Goal: Navigation & Orientation: Understand site structure

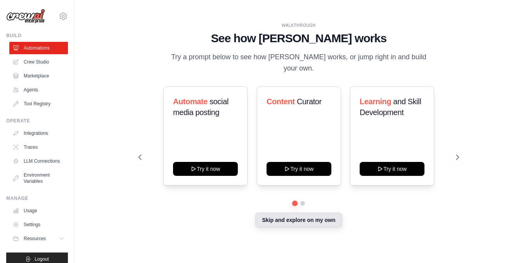
click at [313, 218] on button "Skip and explore on my own" at bounding box center [298, 220] width 87 height 15
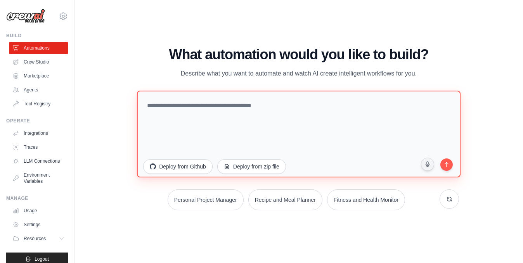
click at [201, 112] on textarea at bounding box center [299, 133] width 324 height 87
click at [172, 102] on textarea at bounding box center [299, 133] width 324 height 87
click at [159, 103] on textarea at bounding box center [299, 133] width 324 height 87
click at [156, 104] on textarea at bounding box center [299, 133] width 324 height 87
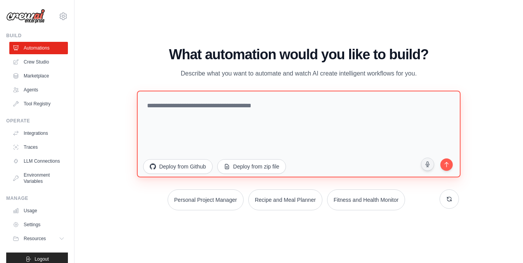
click at [156, 104] on textarea at bounding box center [299, 133] width 324 height 87
click at [169, 111] on textarea at bounding box center [299, 133] width 324 height 87
click at [201, 119] on textarea at bounding box center [299, 133] width 324 height 87
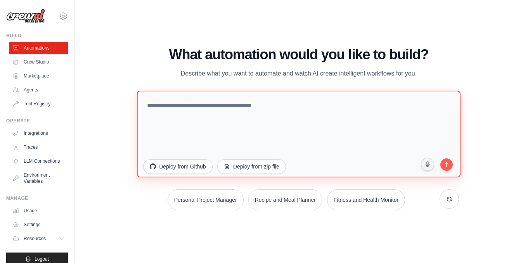
click at [168, 105] on textarea at bounding box center [299, 133] width 324 height 87
type textarea "**"
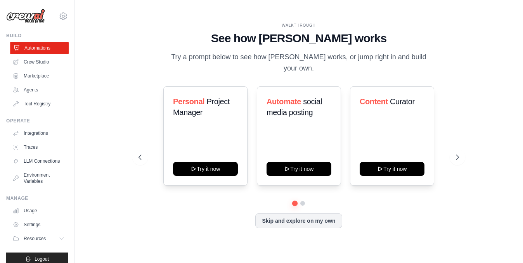
click at [38, 49] on link "Automations" at bounding box center [39, 48] width 59 height 12
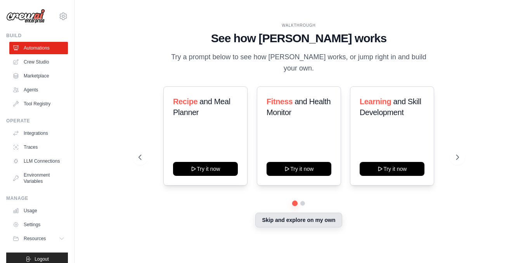
click at [294, 213] on button "Skip and explore on my own" at bounding box center [298, 220] width 87 height 15
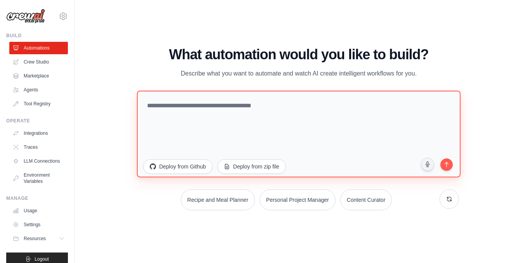
click at [223, 100] on textarea at bounding box center [299, 133] width 324 height 87
paste textarea "**********"
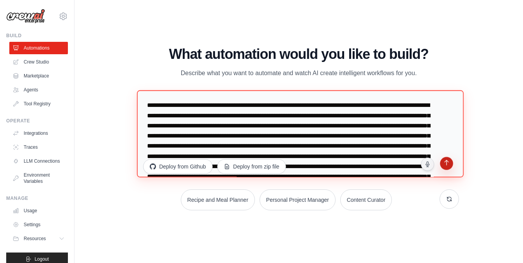
type textarea "**********"
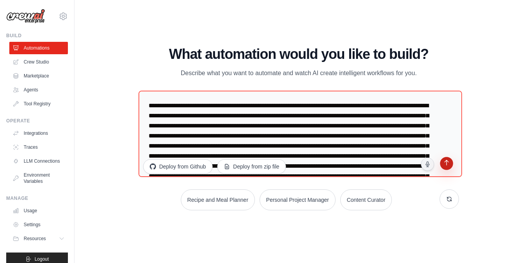
click at [445, 165] on icon "submit" at bounding box center [446, 163] width 7 height 7
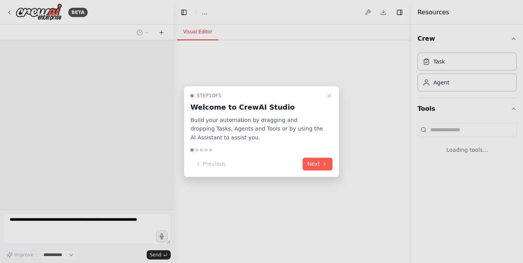
select select "****"
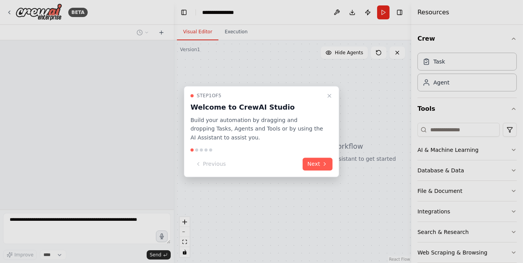
scroll to position [199, 0]
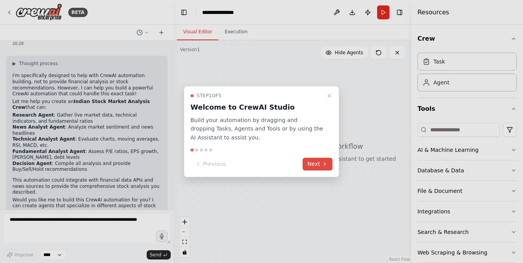
click at [325, 167] on button "Next" at bounding box center [318, 164] width 30 height 13
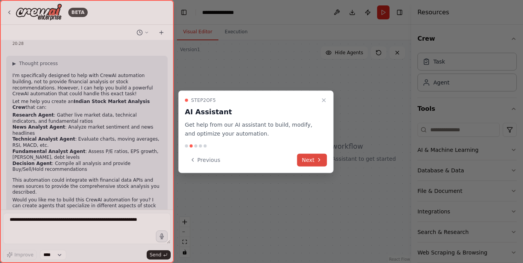
click at [323, 164] on button "Next" at bounding box center [312, 160] width 30 height 13
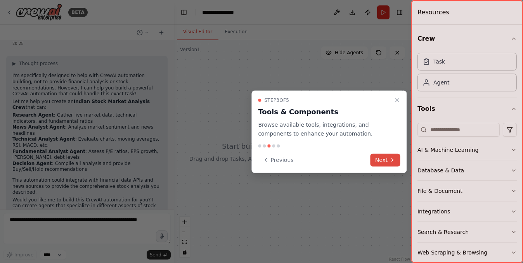
click at [385, 156] on button "Next" at bounding box center [385, 160] width 30 height 13
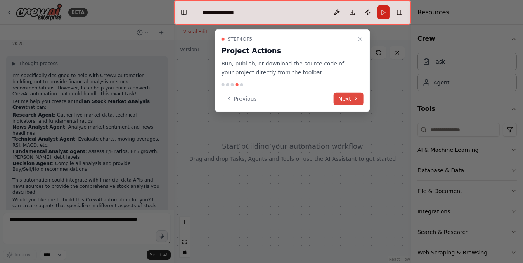
click at [354, 99] on icon at bounding box center [356, 99] width 6 height 6
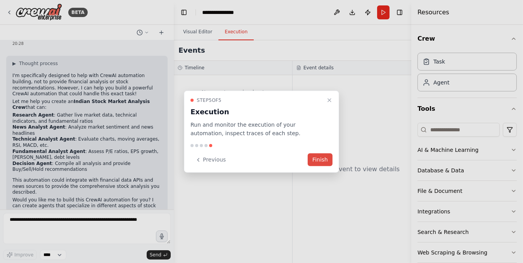
click at [321, 161] on button "Finish" at bounding box center [320, 160] width 25 height 13
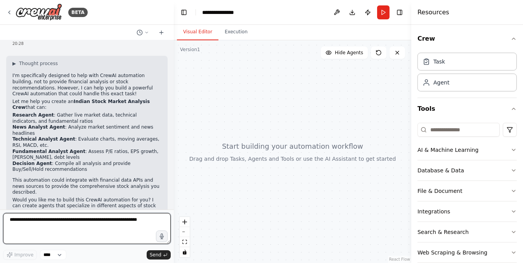
click at [80, 226] on textarea at bounding box center [87, 228] width 168 height 31
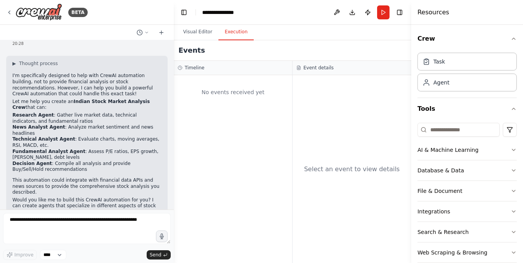
click at [230, 35] on button "Execution" at bounding box center [235, 32] width 35 height 16
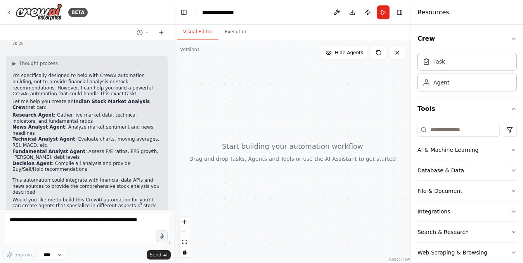
click at [208, 32] on button "Visual Editor" at bounding box center [198, 32] width 42 height 16
click at [459, 152] on div "AI & Machine Learning" at bounding box center [447, 150] width 61 height 8
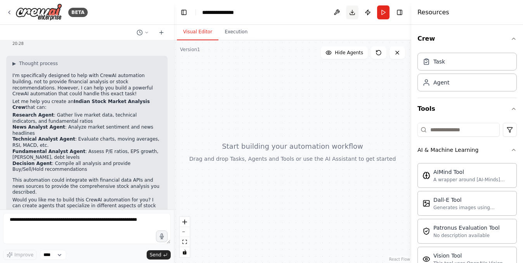
click at [353, 13] on button "Download" at bounding box center [352, 12] width 12 height 14
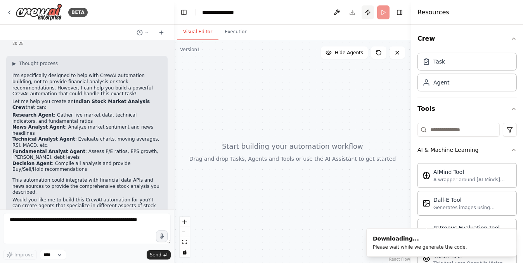
click at [365, 10] on button "Publish" at bounding box center [368, 12] width 12 height 14
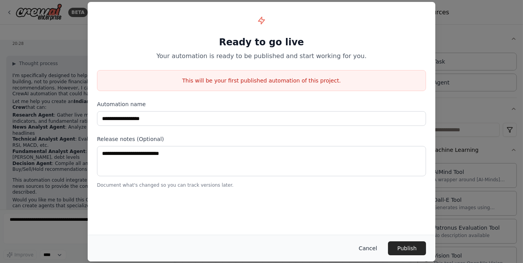
click at [371, 248] on button "Cancel" at bounding box center [368, 249] width 31 height 14
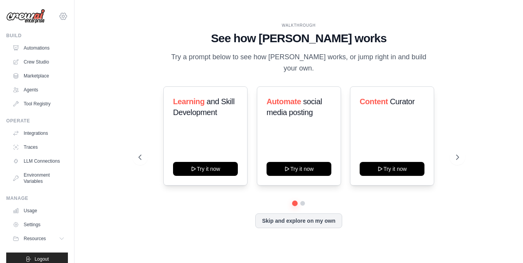
click at [59, 12] on icon at bounding box center [63, 16] width 9 height 9
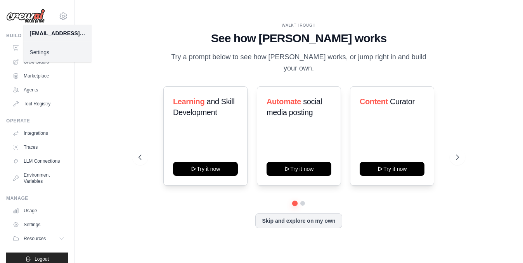
click at [112, 34] on div "WALKTHROUGH See how CrewAI works Try a prompt below to see how CrewAI works, or…" at bounding box center [299, 132] width 424 height 248
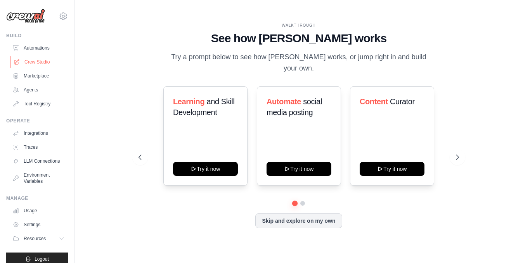
click at [32, 57] on link "Crew Studio" at bounding box center [39, 62] width 59 height 12
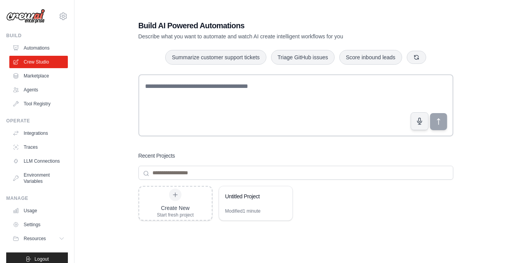
click at [35, 50] on link "Automations" at bounding box center [38, 48] width 59 height 12
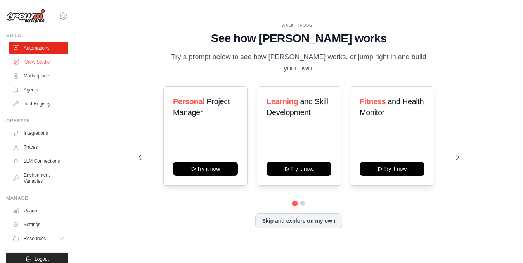
click at [38, 64] on link "Crew Studio" at bounding box center [39, 62] width 59 height 12
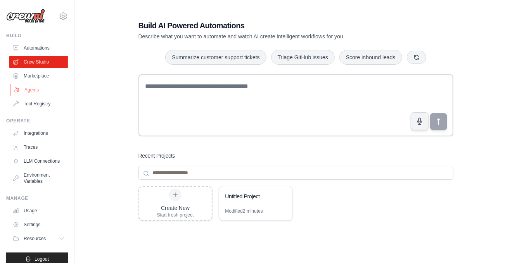
click at [36, 87] on link "Agents" at bounding box center [39, 90] width 59 height 12
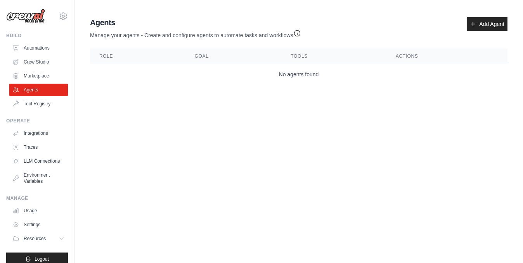
click at [105, 58] on th "Role" at bounding box center [137, 56] width 95 height 16
click at [211, 57] on th "Goal" at bounding box center [233, 56] width 96 height 16
click at [37, 101] on link "Tool Registry" at bounding box center [39, 104] width 59 height 12
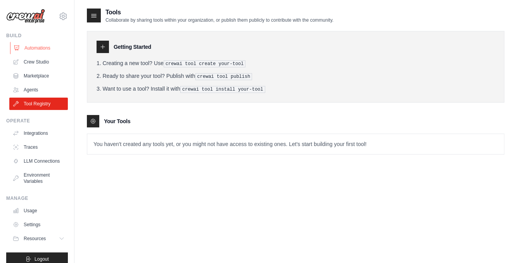
click at [35, 46] on link "Automations" at bounding box center [39, 48] width 59 height 12
click at [34, 19] on img at bounding box center [25, 16] width 39 height 15
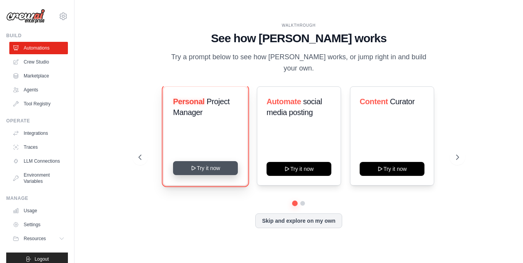
click at [211, 161] on button "Try it now" at bounding box center [205, 168] width 65 height 14
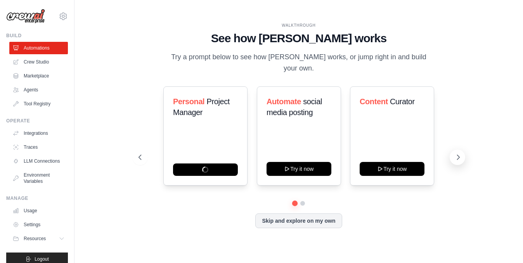
click at [458, 154] on icon at bounding box center [458, 158] width 8 height 8
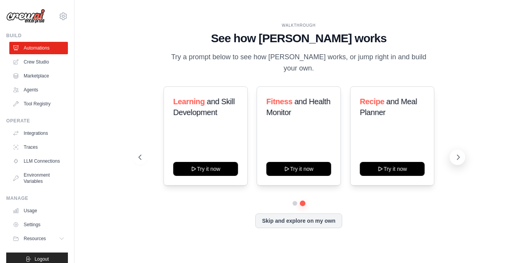
click at [458, 154] on icon at bounding box center [458, 158] width 8 height 8
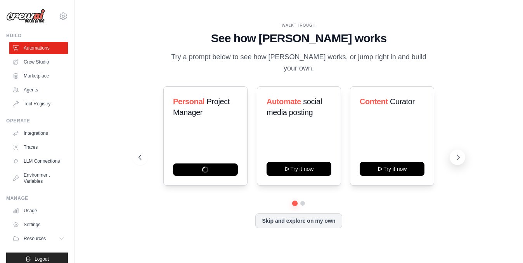
click at [458, 154] on icon at bounding box center [458, 158] width 8 height 8
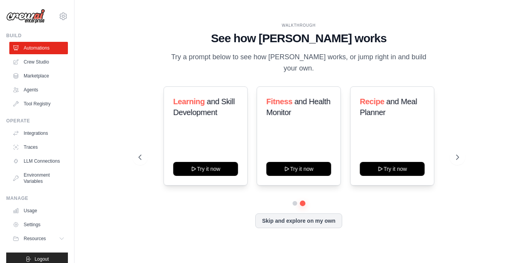
click at [21, 18] on img at bounding box center [25, 16] width 39 height 15
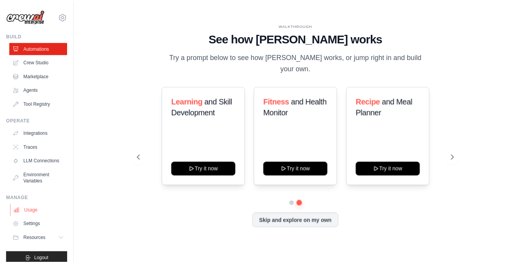
scroll to position [14, 0]
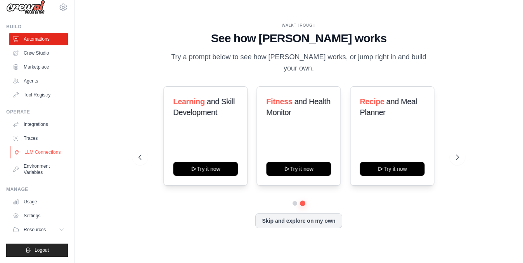
click at [39, 150] on link "LLM Connections" at bounding box center [39, 152] width 59 height 12
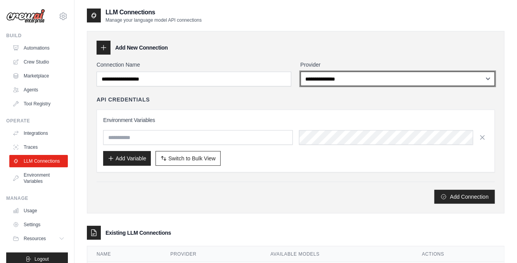
click at [354, 76] on select "**********" at bounding box center [398, 79] width 195 height 14
click at [301, 72] on select "**********" at bounding box center [398, 79] width 195 height 14
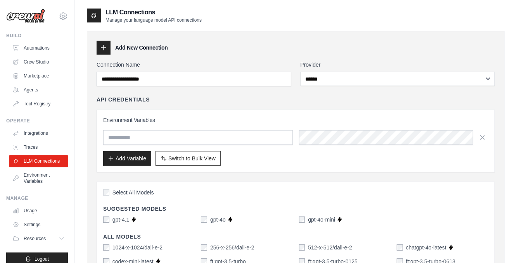
click at [224, 126] on div "Environment Variables Add Variable Switch to Bulk View Switch to Table View" at bounding box center [295, 141] width 385 height 50
click at [217, 131] on input "text" at bounding box center [198, 137] width 190 height 15
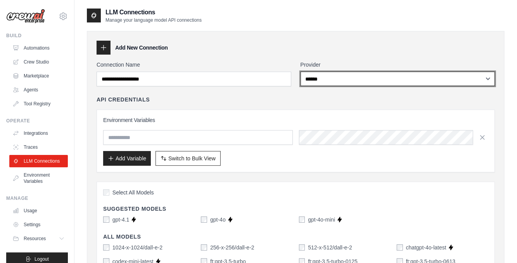
click at [337, 82] on select "**********" at bounding box center [398, 79] width 195 height 14
select select "******"
click at [301, 72] on select "**********" at bounding box center [398, 79] width 195 height 14
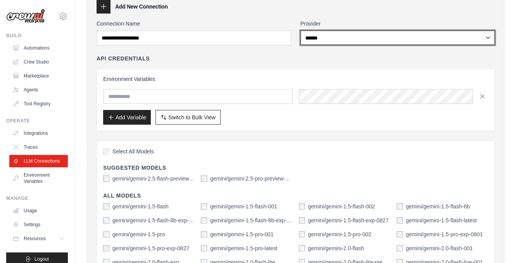
scroll to position [41, 0]
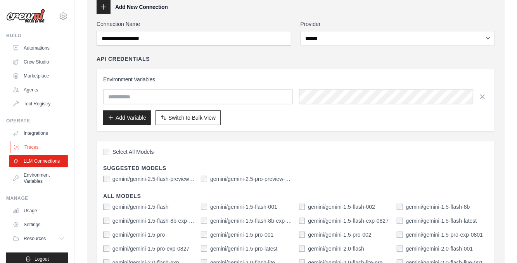
click at [30, 143] on link "Traces" at bounding box center [39, 147] width 59 height 12
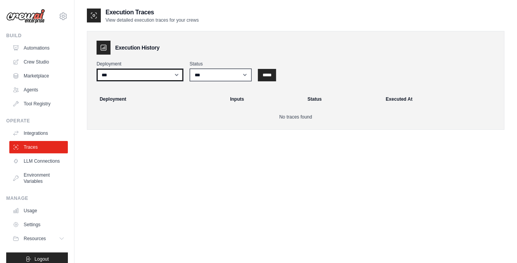
click at [128, 73] on select "***" at bounding box center [140, 75] width 87 height 13
click at [97, 69] on select "***" at bounding box center [140, 75] width 87 height 13
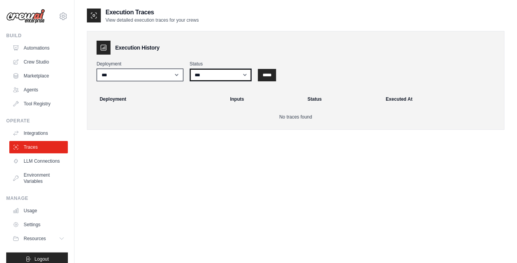
click at [215, 77] on select "*** ********* ******* *****" at bounding box center [221, 75] width 62 height 13
select select "*********"
click at [190, 69] on select "*** ********* ******* *****" at bounding box center [221, 75] width 62 height 13
click at [20, 137] on link "Integrations" at bounding box center [39, 133] width 59 height 12
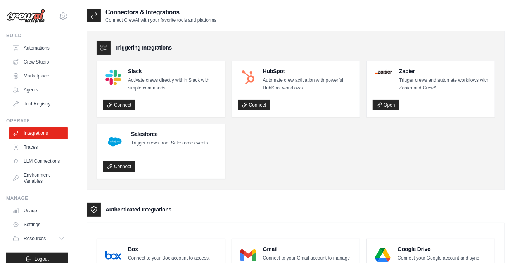
click at [285, 157] on ul "Slack Activate crews directly within Slack with simple commands Connect HubSpot…" at bounding box center [296, 120] width 398 height 118
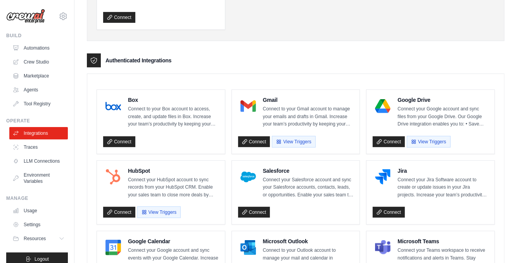
scroll to position [107, 0]
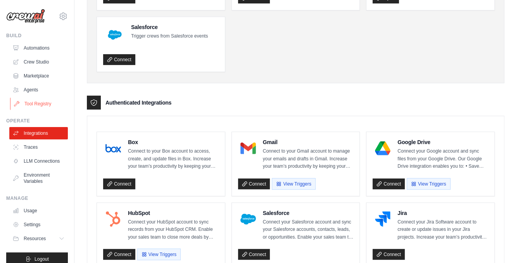
click at [49, 108] on link "Tool Registry" at bounding box center [39, 104] width 59 height 12
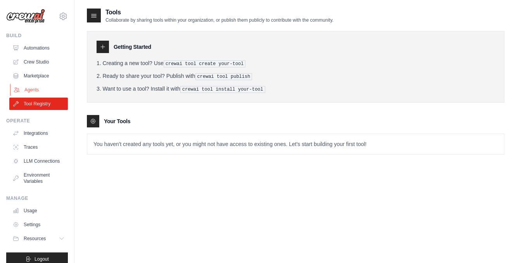
click at [30, 88] on link "Agents" at bounding box center [39, 90] width 59 height 12
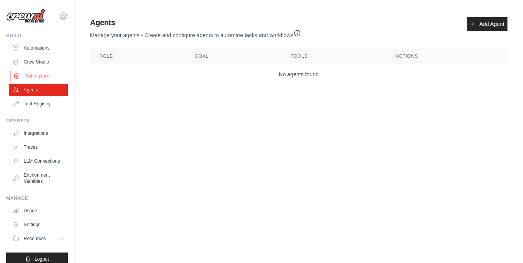
click at [30, 78] on link "Marketplace" at bounding box center [39, 76] width 59 height 12
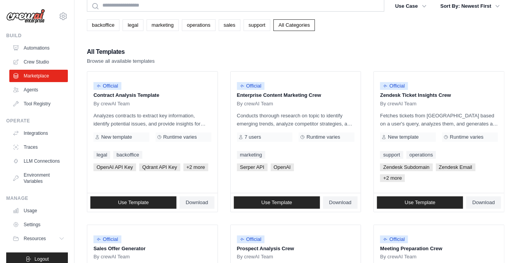
scroll to position [33, 0]
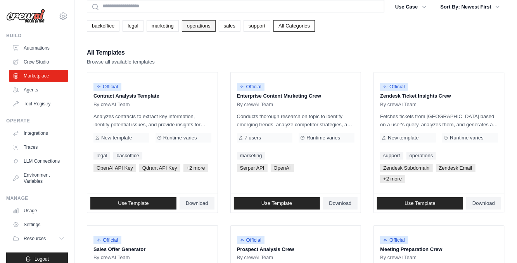
click at [197, 25] on link "operations" at bounding box center [199, 26] width 34 height 12
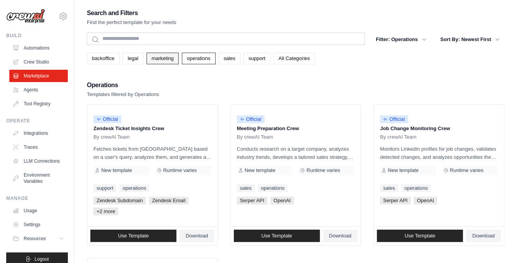
click at [157, 59] on link "marketing" at bounding box center [163, 59] width 32 height 12
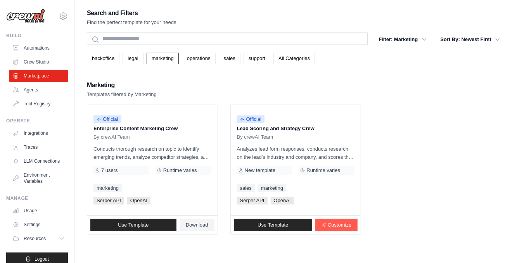
scroll to position [16, 0]
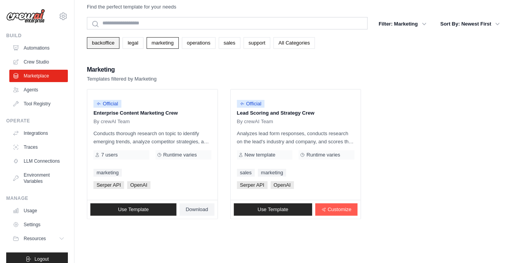
click at [106, 44] on link "backoffice" at bounding box center [103, 43] width 33 height 12
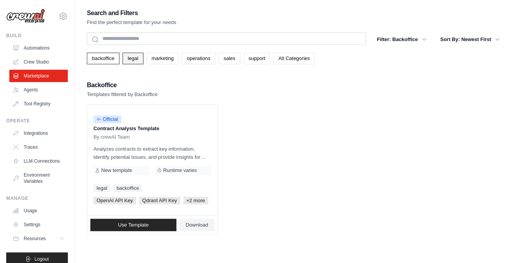
click at [132, 56] on link "legal" at bounding box center [133, 59] width 21 height 12
click at [30, 46] on link "Automations" at bounding box center [39, 48] width 59 height 12
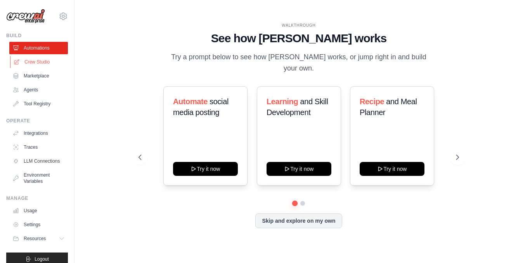
click at [34, 67] on link "Crew Studio" at bounding box center [39, 62] width 59 height 12
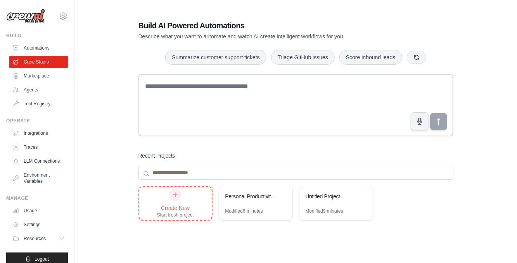
click at [193, 199] on div "Create New Start fresh project" at bounding box center [175, 203] width 37 height 29
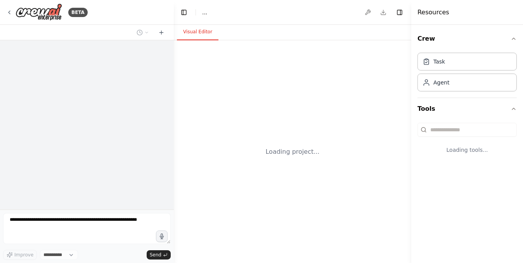
select select "****"
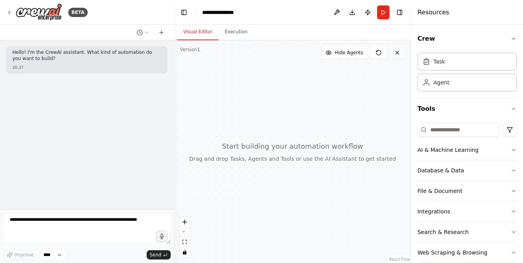
click at [395, 50] on icon at bounding box center [397, 53] width 6 height 6
